Goal: Contribute content

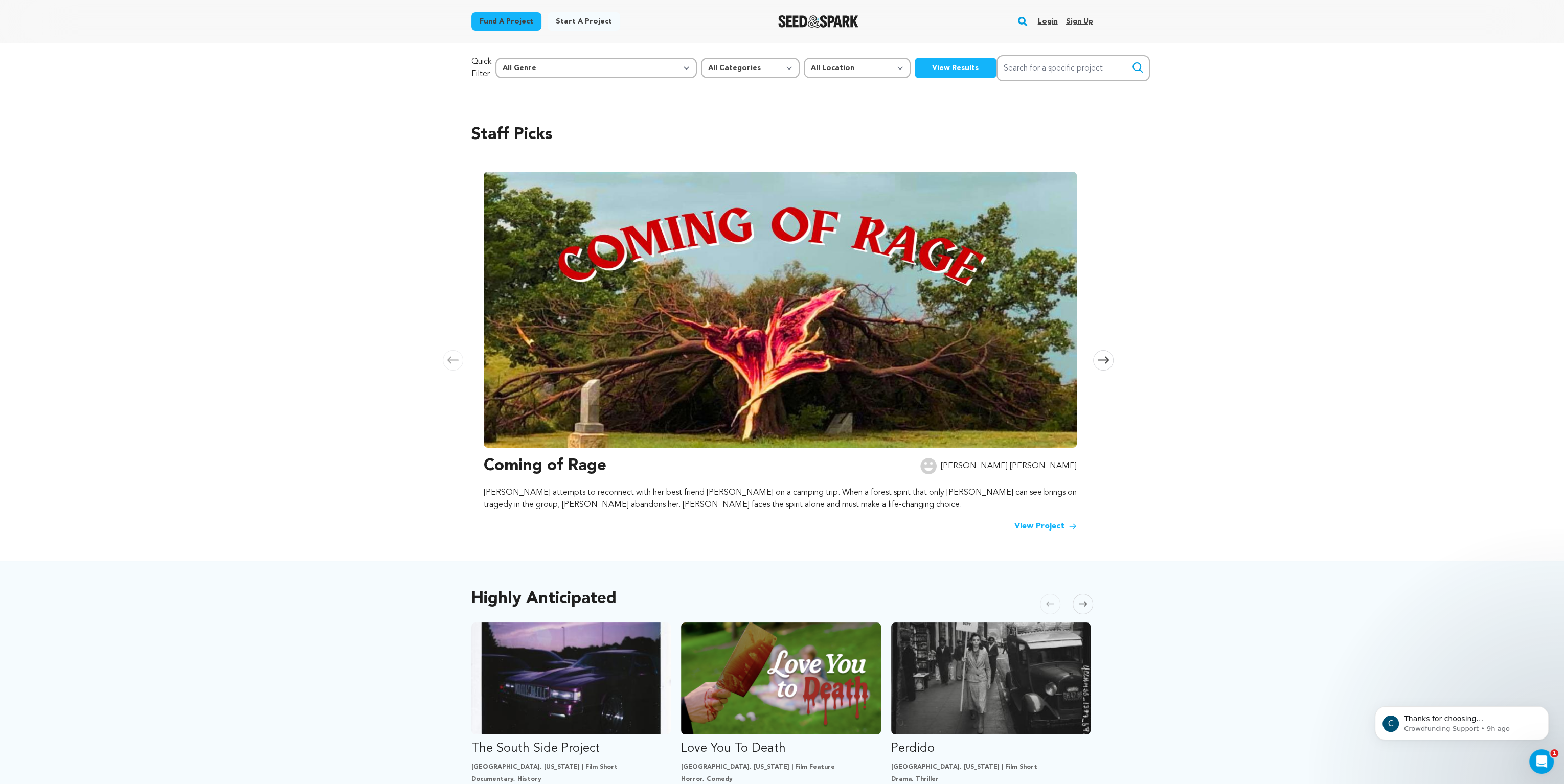
click at [1069, 19] on link "Sign up" at bounding box center [1079, 21] width 27 height 16
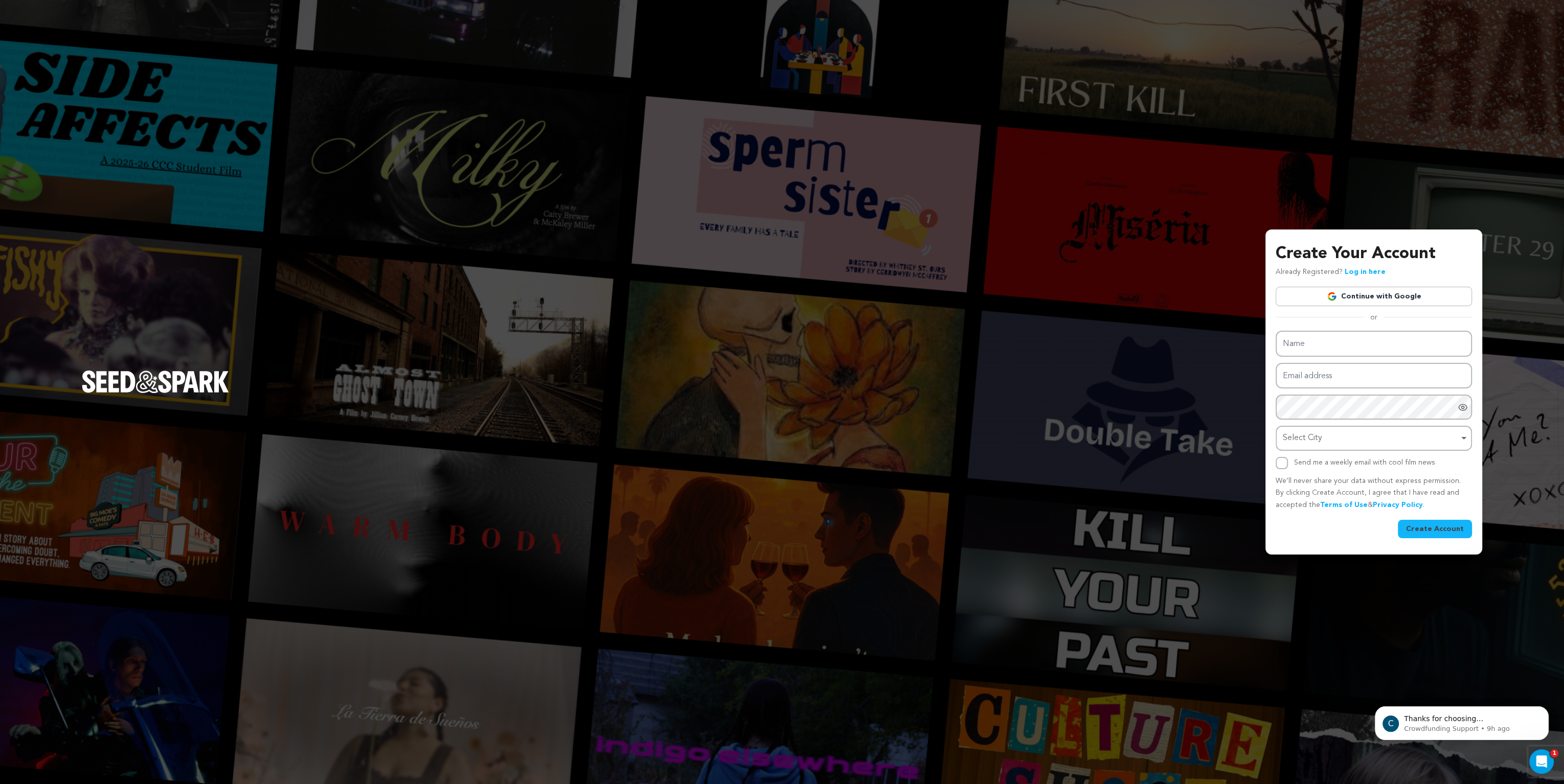
click at [1375, 295] on link "Continue with Google" at bounding box center [1373, 296] width 196 height 19
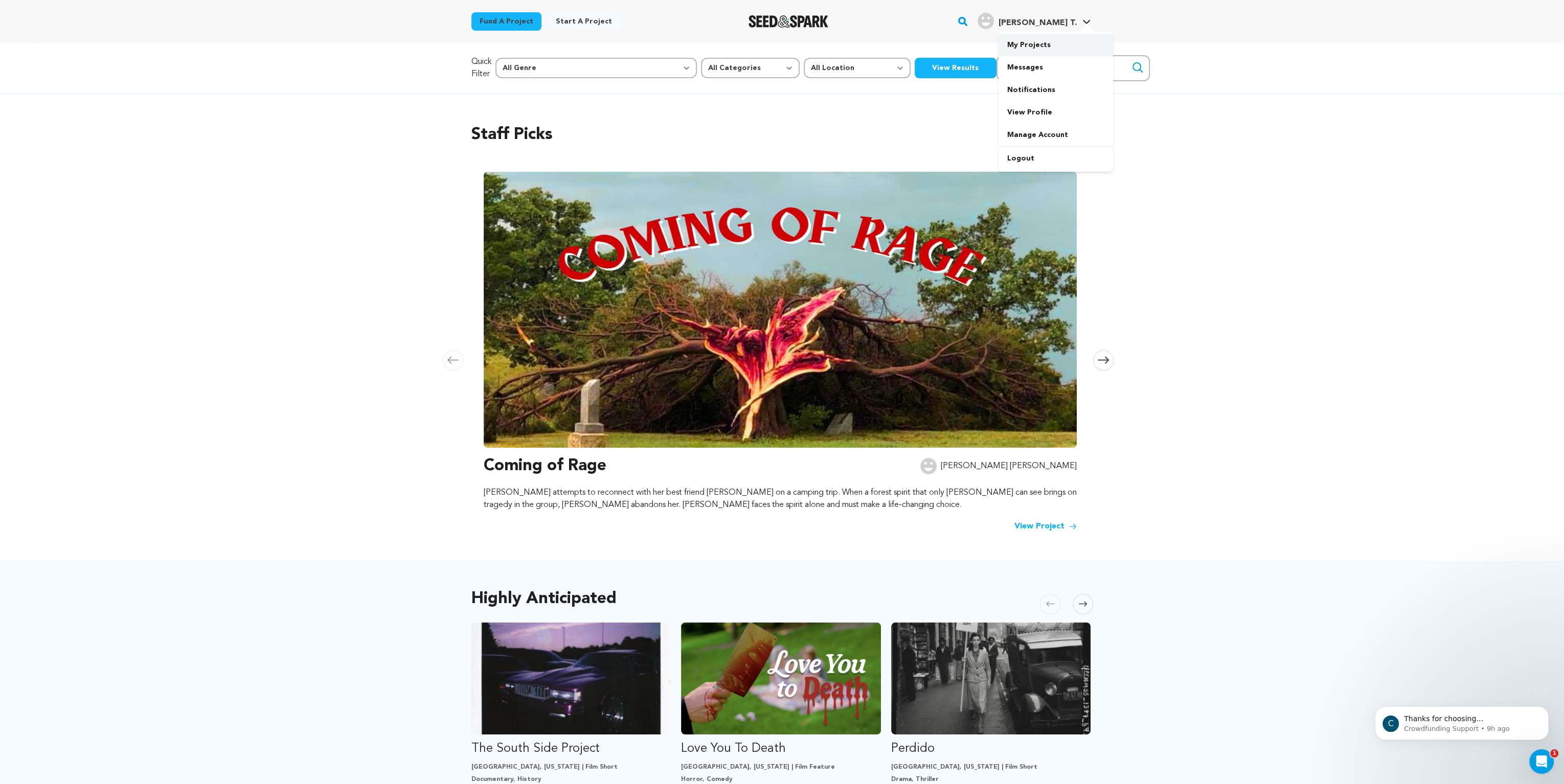
click at [1027, 47] on link "My Projects" at bounding box center [1056, 45] width 115 height 22
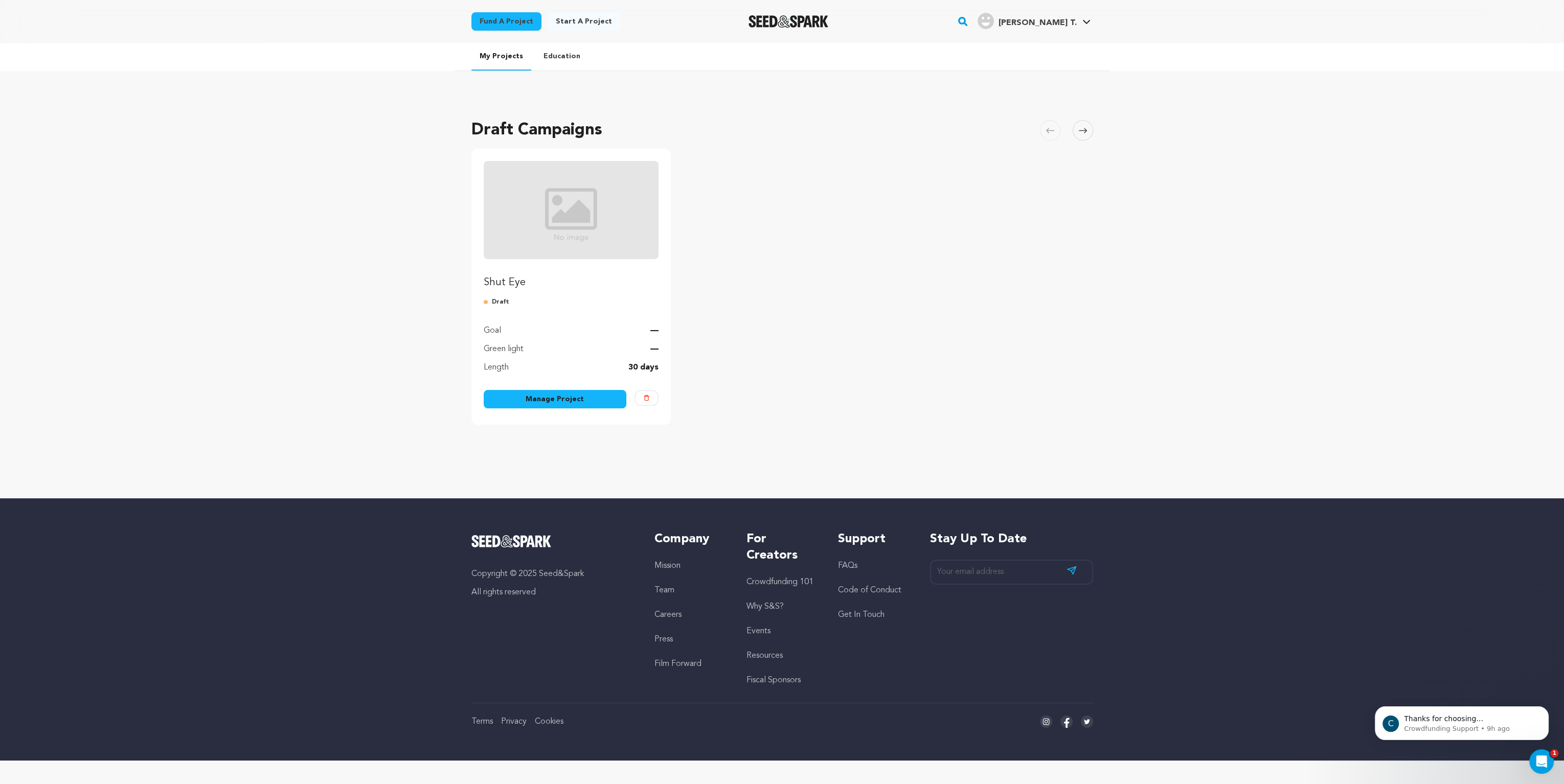
click at [566, 203] on img "Fund Shut Eye" at bounding box center [571, 210] width 175 height 98
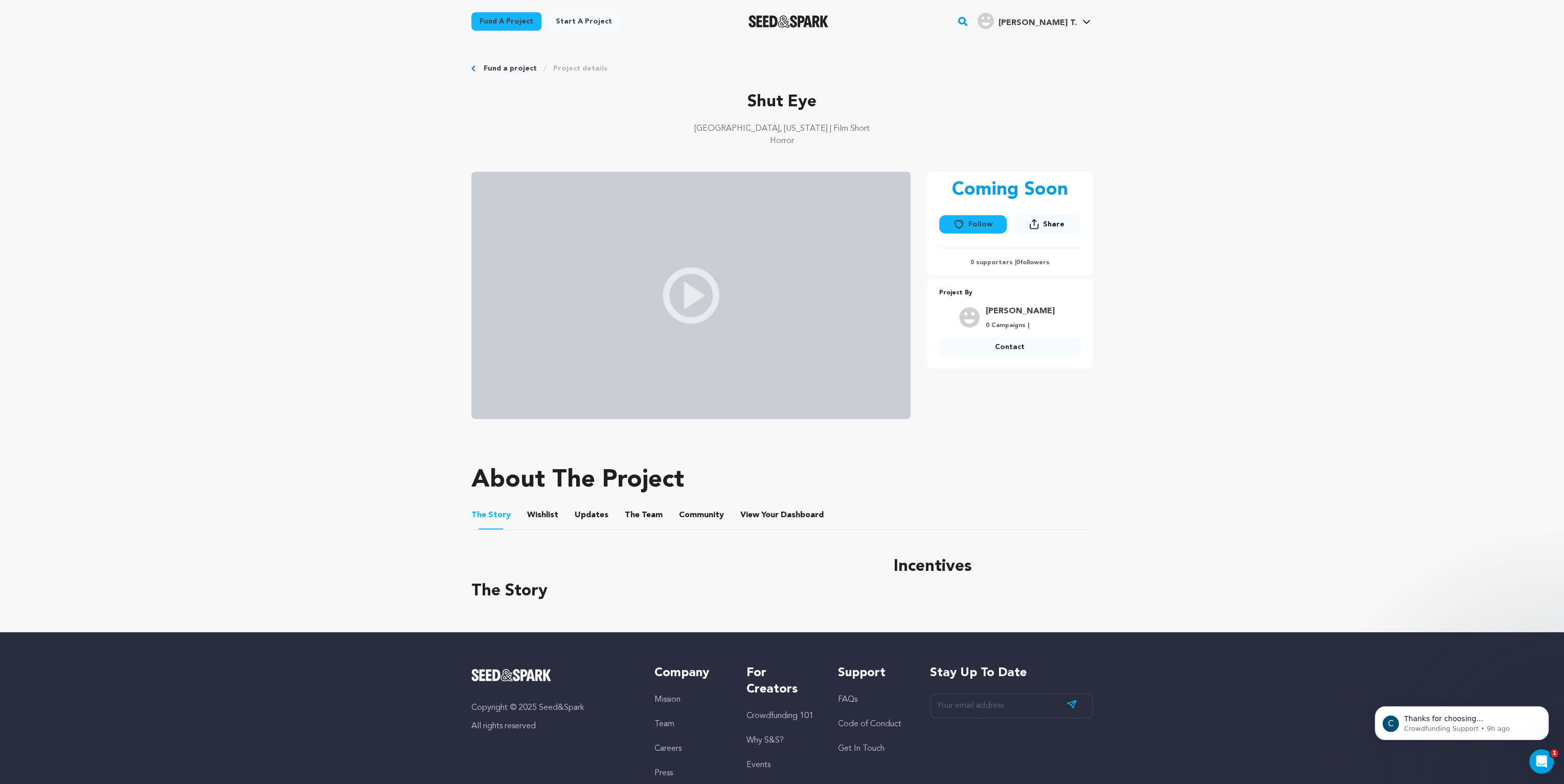
click at [571, 69] on link "Project details" at bounding box center [580, 68] width 54 height 10
click at [575, 512] on span "Updates" at bounding box center [592, 515] width 34 height 12
click at [1039, 42] on link "My Projects" at bounding box center [1056, 45] width 115 height 22
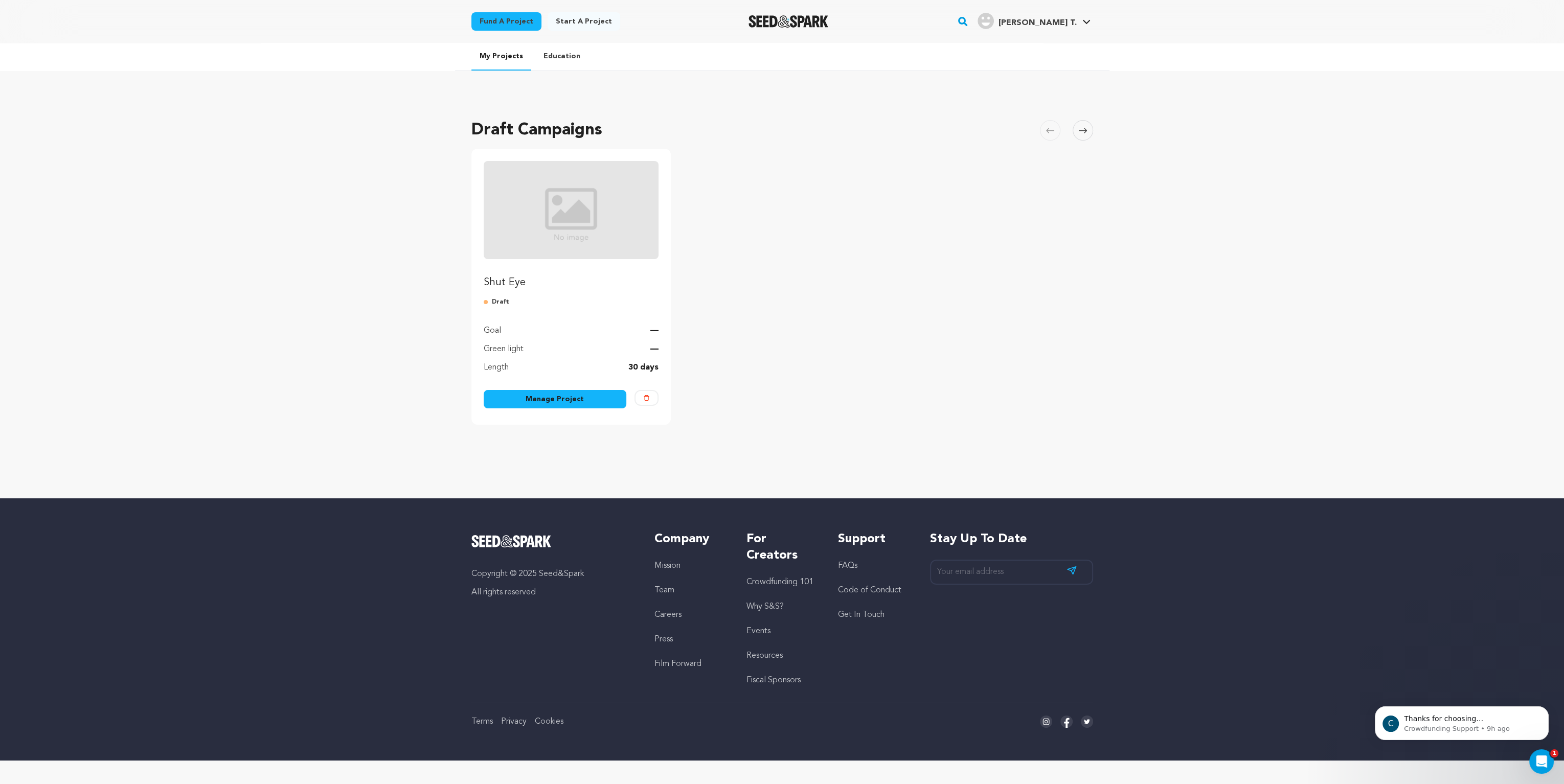
drag, startPoint x: 582, startPoint y: 395, endPoint x: 553, endPoint y: 400, distance: 29.4
click at [553, 400] on link "Manage Project" at bounding box center [556, 399] width 143 height 18
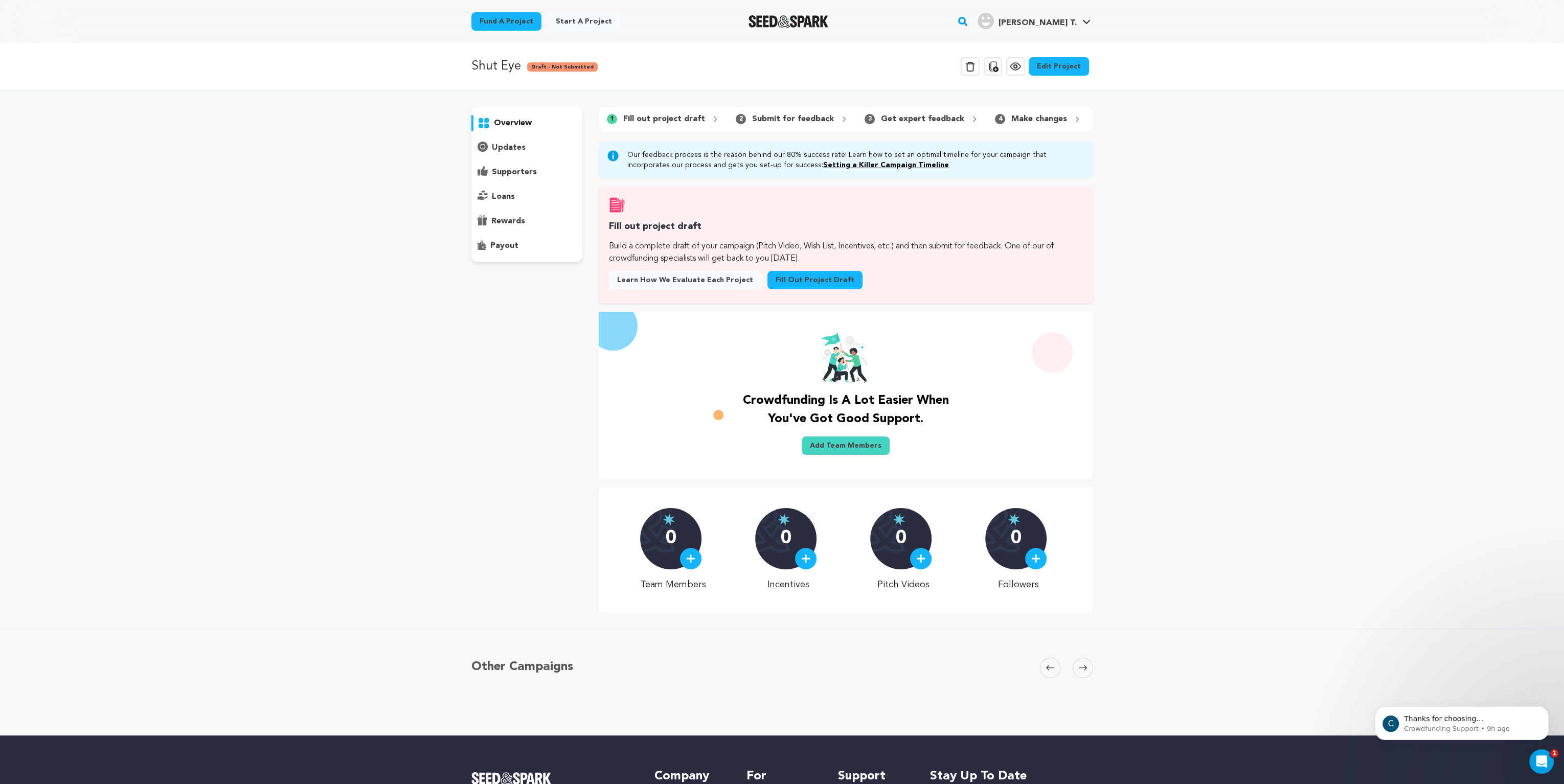
click at [1054, 72] on link "Edit Project" at bounding box center [1058, 66] width 60 height 18
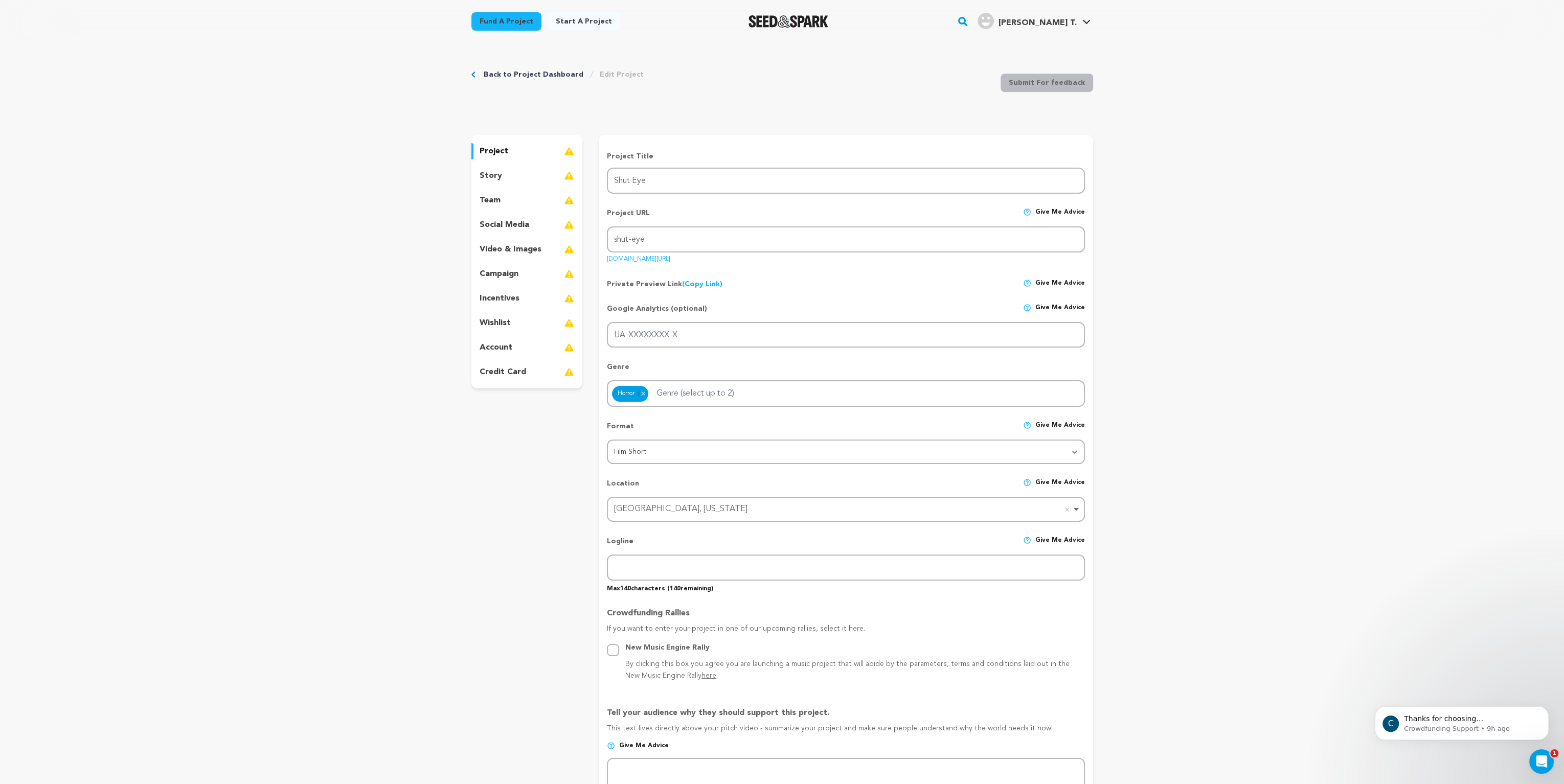
click at [497, 252] on p "video & images" at bounding box center [511, 249] width 62 height 12
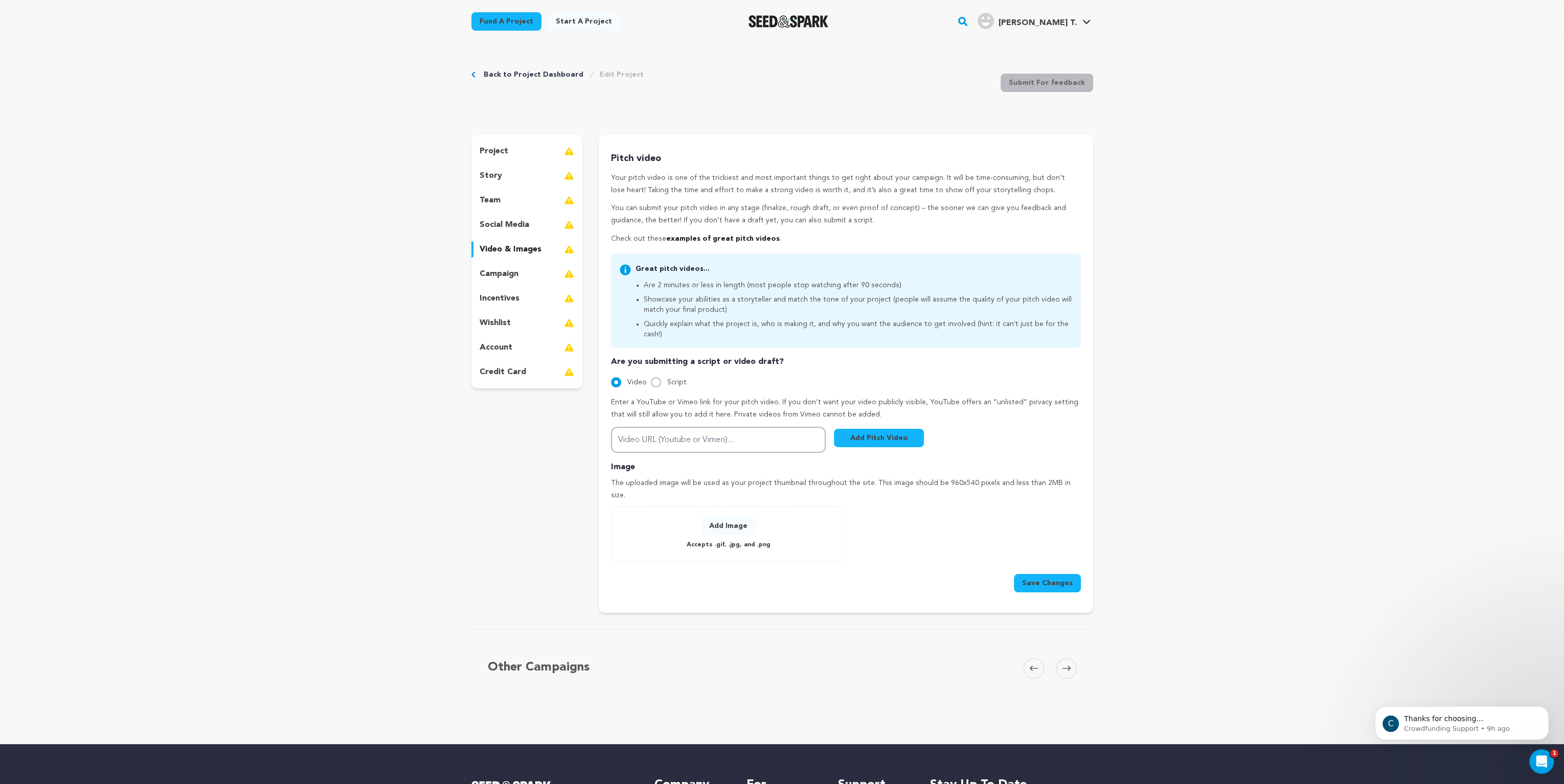
click at [734, 516] on button "Add Image" at bounding box center [729, 525] width 55 height 18
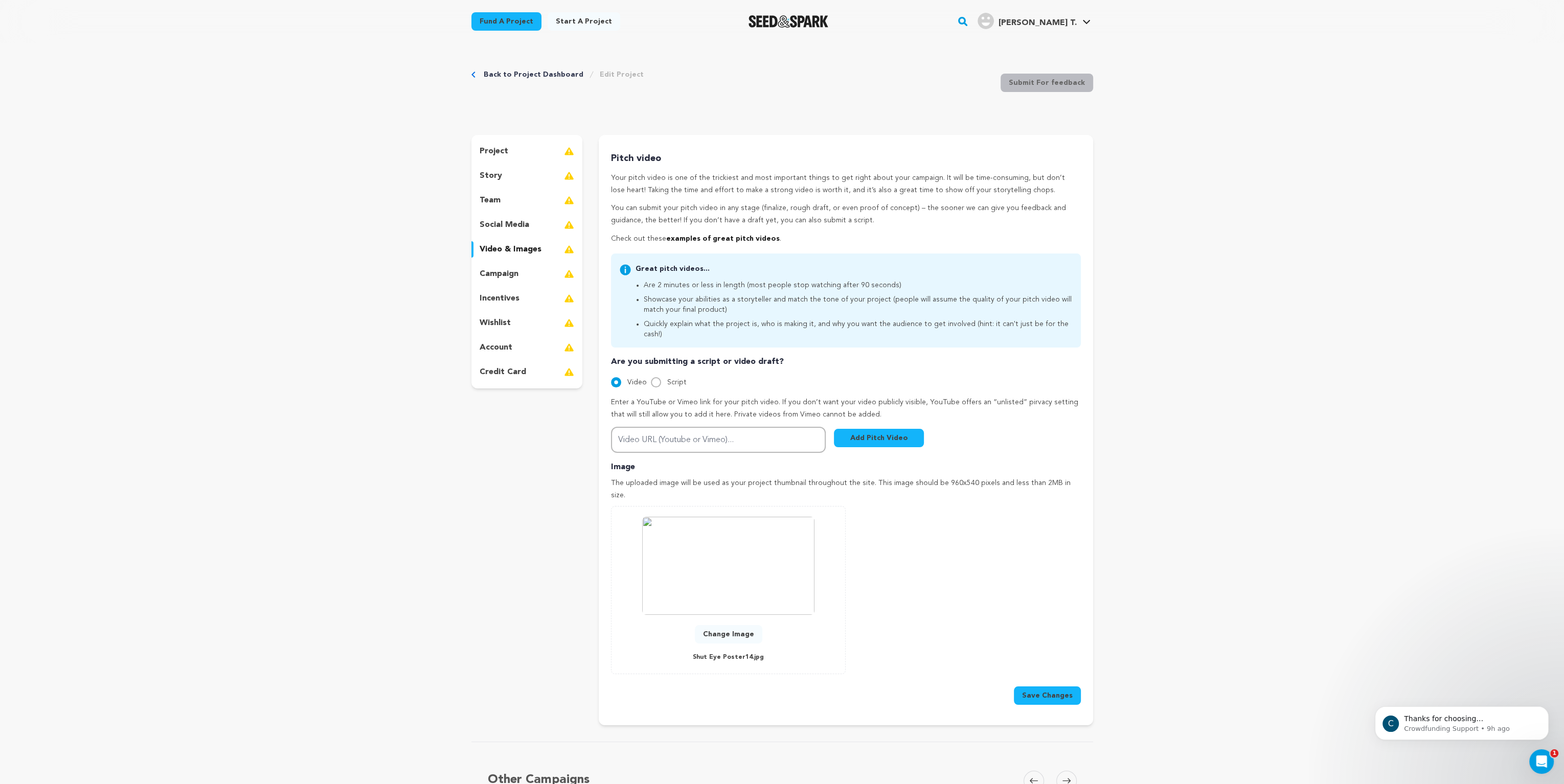
click at [1058, 686] on button "Save Changes" at bounding box center [1047, 695] width 67 height 18
click at [1018, 47] on link "My Projects" at bounding box center [1056, 45] width 115 height 22
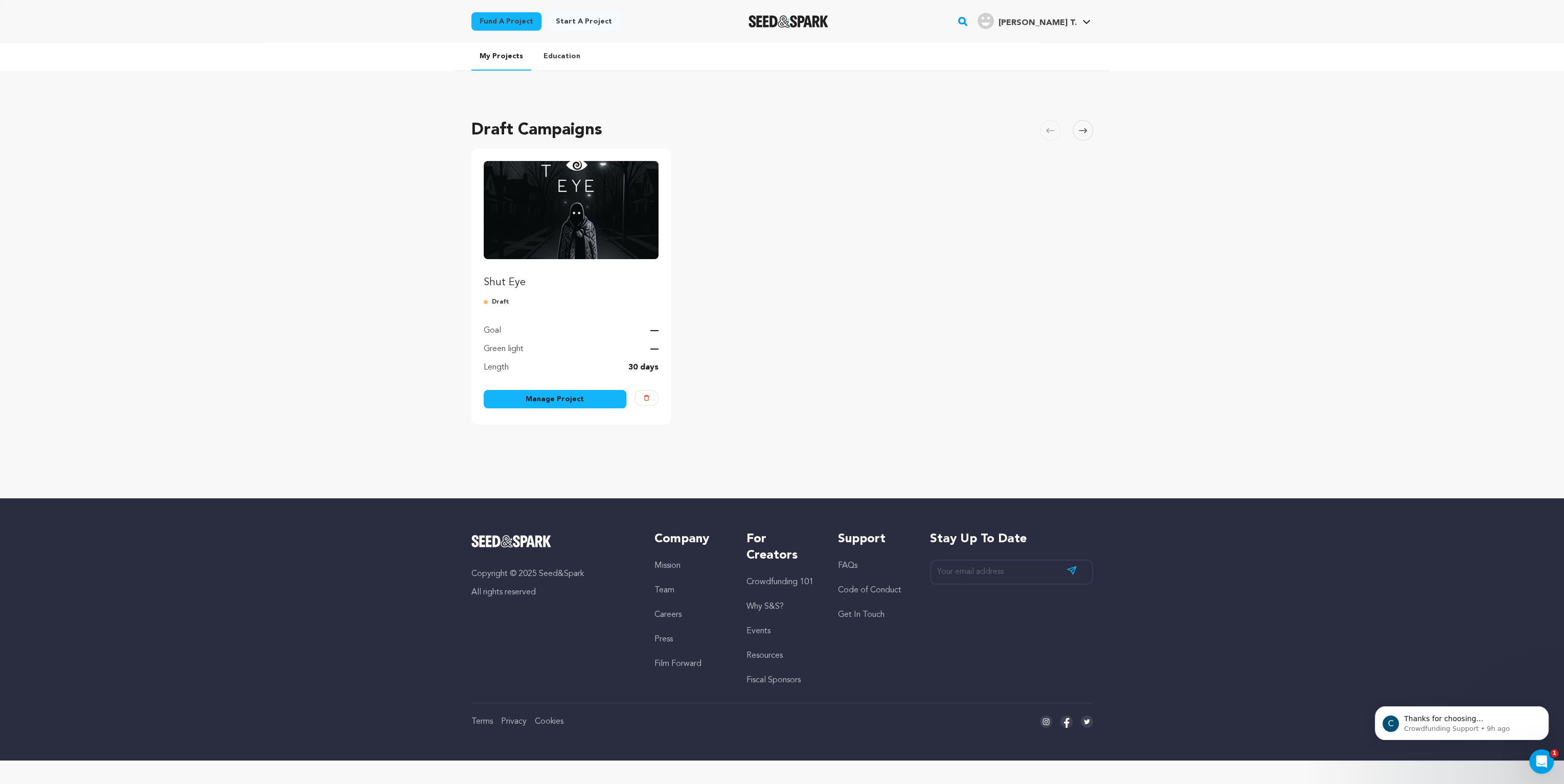
click at [572, 211] on img "Fund Shut Eye" at bounding box center [571, 210] width 175 height 98
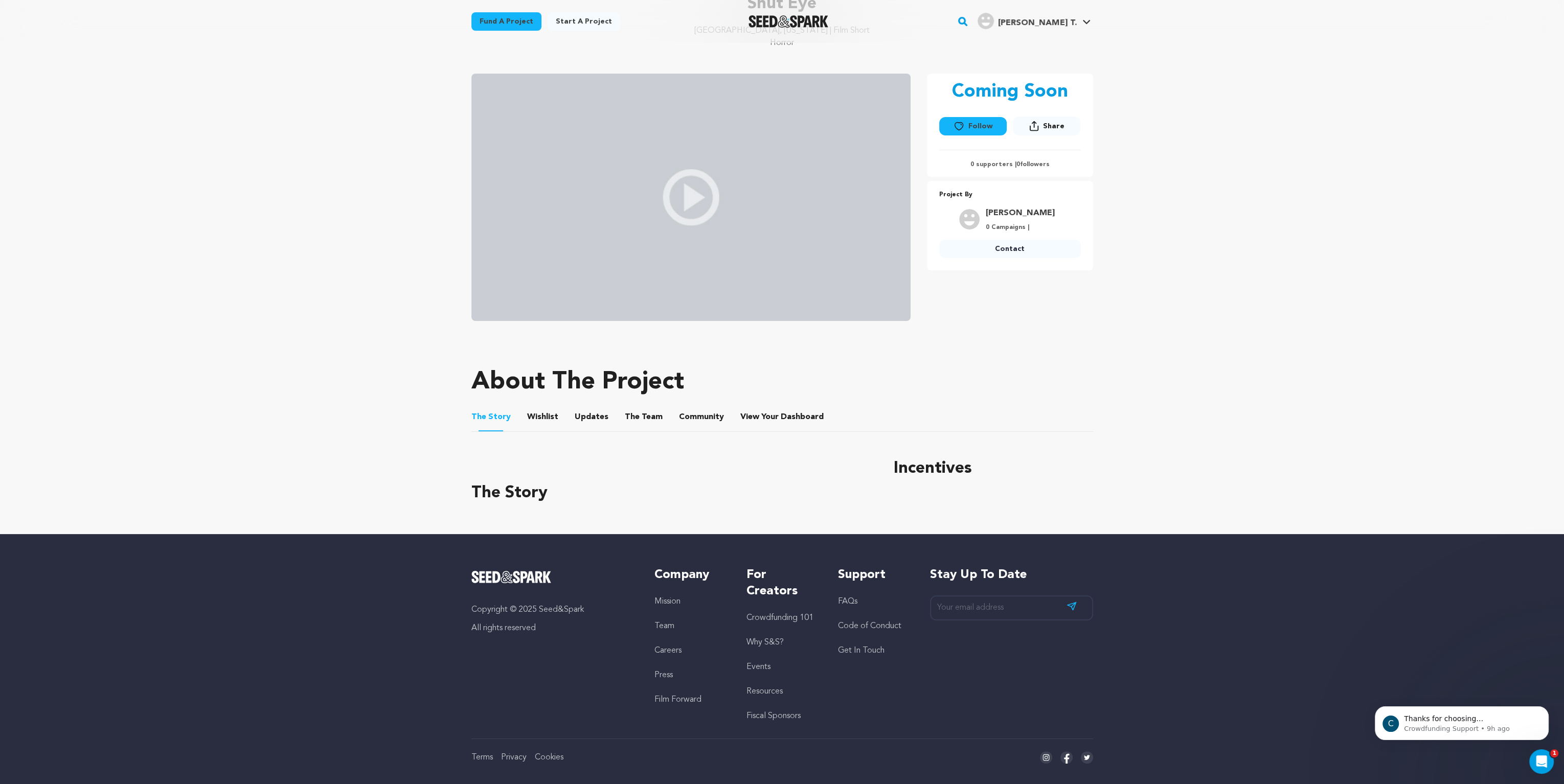
scroll to position [110, 0]
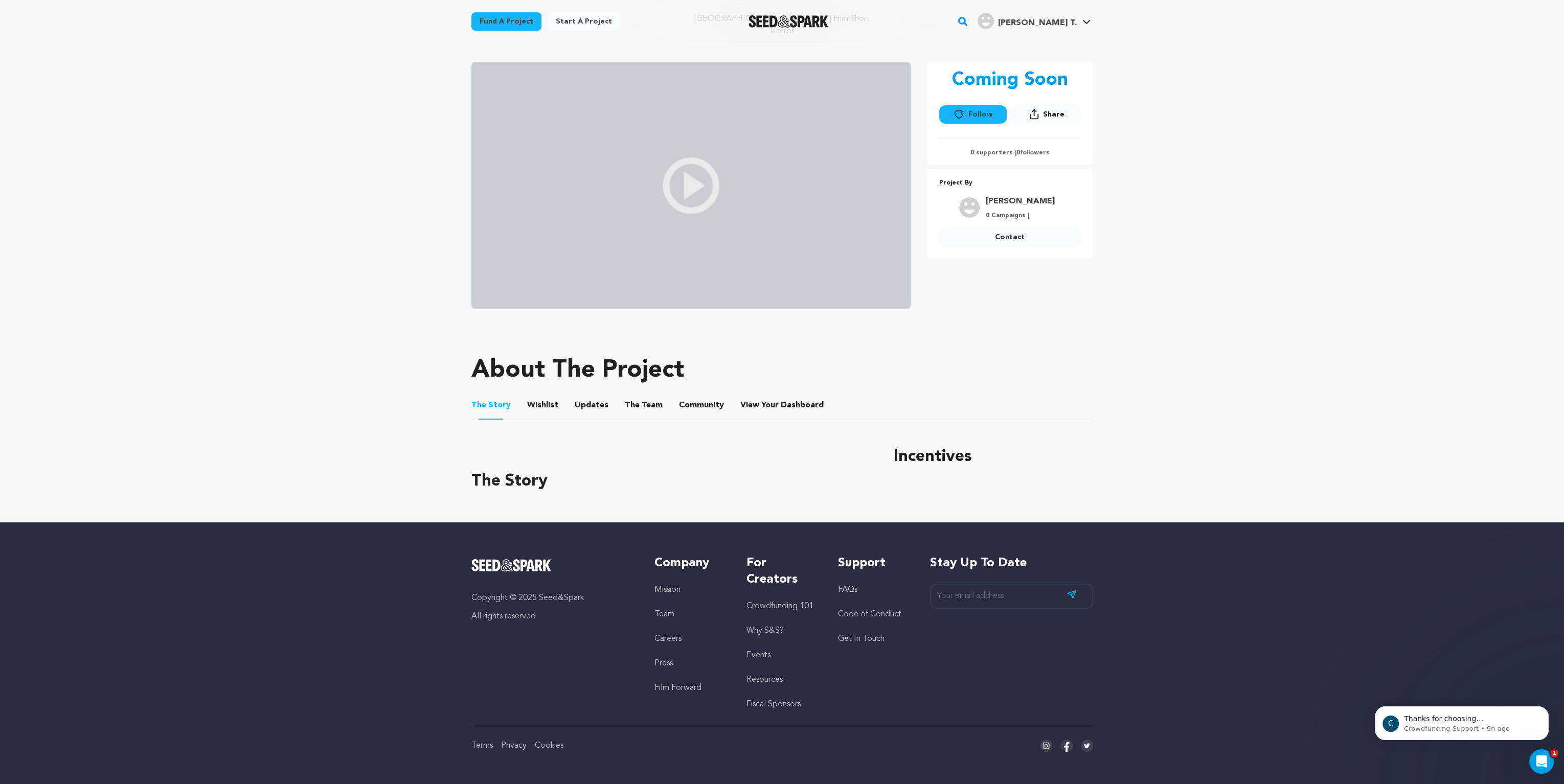
click at [692, 208] on img at bounding box center [690, 186] width 439 height 248
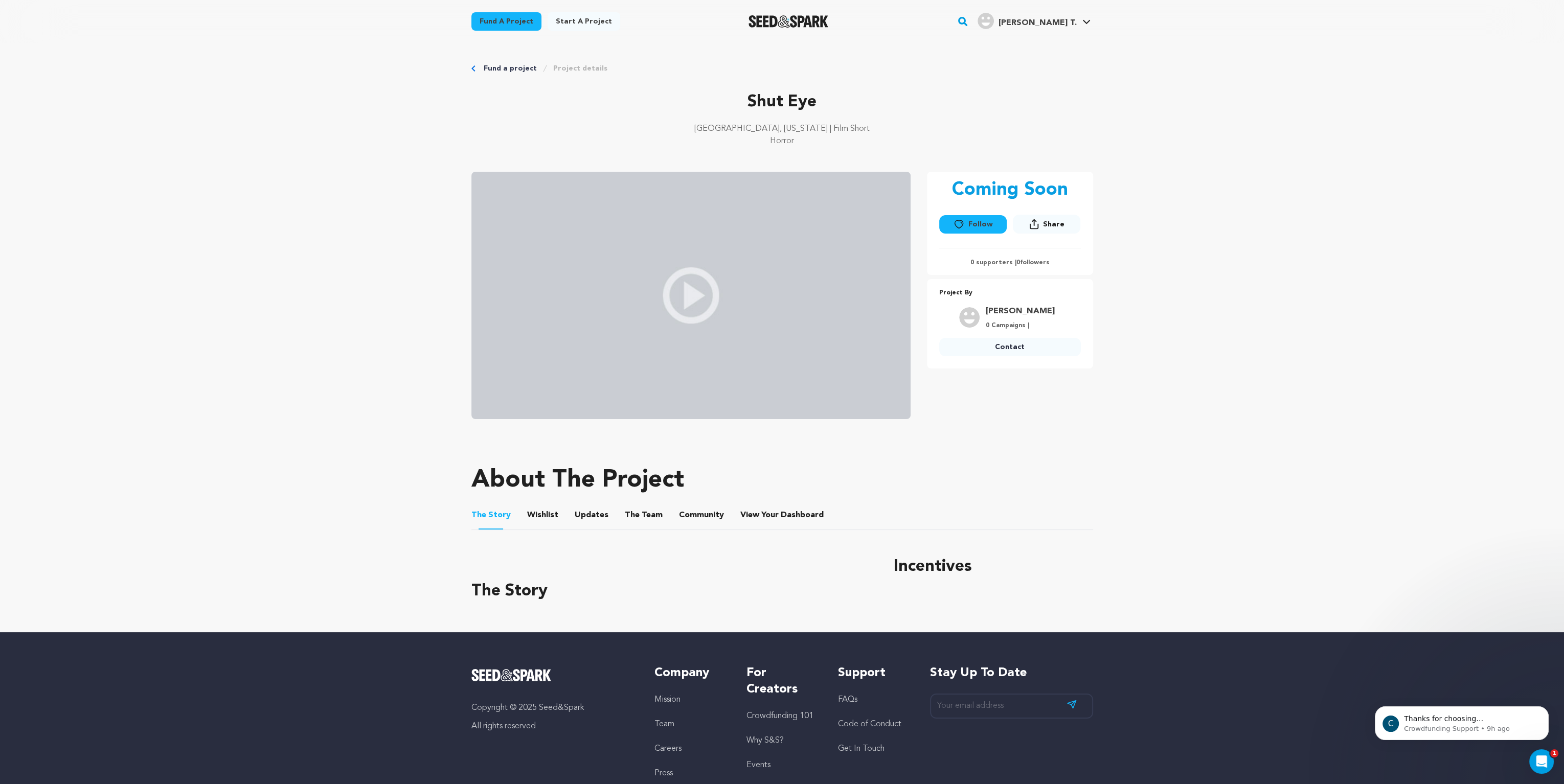
click at [1042, 26] on span "[PERSON_NAME] T." at bounding box center [1037, 22] width 78 height 8
